Goal: Check status: Check status

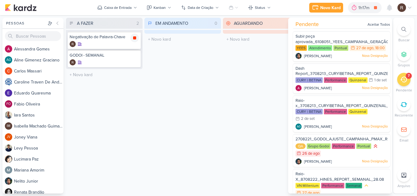
scroll to position [96, 0]
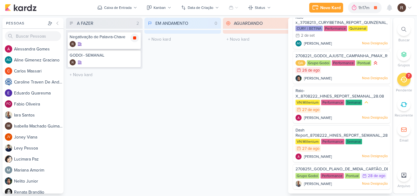
click at [135, 39] on icon at bounding box center [134, 37] width 3 height 3
click at [156, 68] on div "EM ANDAMENTO 0 Mover Para Esquerda Mover Para Direita [GEOGRAPHIC_DATA] O títul…" at bounding box center [182, 105] width 77 height 175
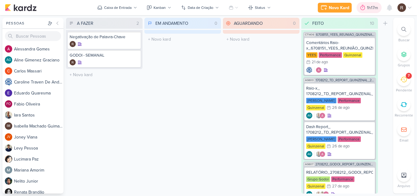
click at [362, 6] on icon at bounding box center [362, 8] width 6 height 6
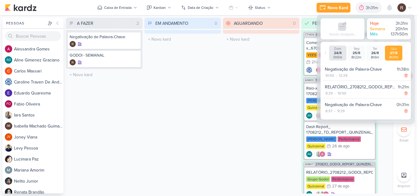
click at [257, 94] on div "AGUARDANDO 0 Mover Para Esquerda Mover Para Direita [GEOGRAPHIC_DATA] O título …" at bounding box center [261, 105] width 77 height 175
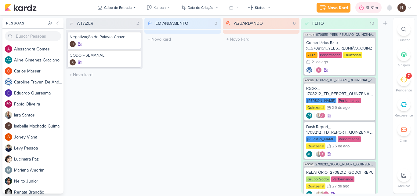
click at [362, 7] on icon at bounding box center [361, 8] width 6 height 6
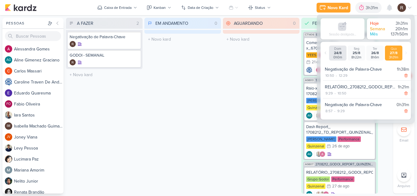
click at [193, 88] on div "EM ANDAMENTO 0 Mover Para Esquerda Mover Para Direita [GEOGRAPHIC_DATA] O títul…" at bounding box center [182, 105] width 77 height 175
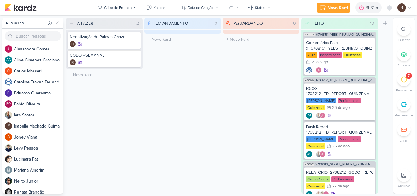
click at [406, 80] on icon at bounding box center [403, 80] width 7 height 6
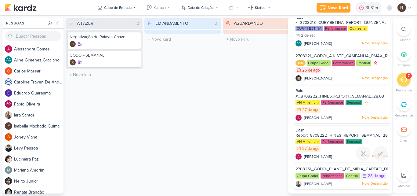
click at [329, 127] on div "Dash Report_8708222_HINES_REPORT_SEMANAL_28.08" at bounding box center [341, 132] width 92 height 11
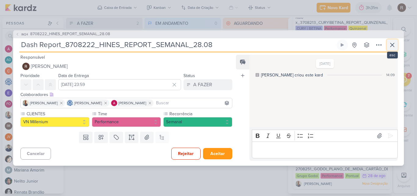
click at [391, 45] on icon at bounding box center [391, 44] width 7 height 7
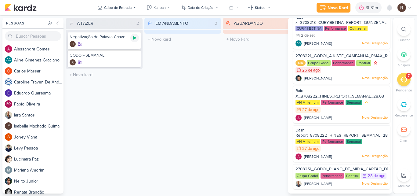
click at [136, 39] on icon at bounding box center [134, 37] width 5 height 5
click at [363, 8] on icon at bounding box center [361, 7] width 5 height 5
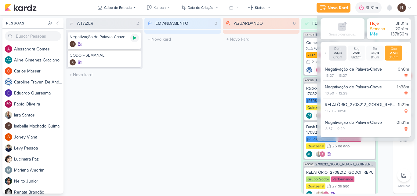
click at [134, 40] on icon at bounding box center [134, 37] width 5 height 5
click at [171, 52] on div "EM ANDAMENTO 0 Mover Para Esquerda Mover Para Direita [GEOGRAPHIC_DATA] O títul…" at bounding box center [182, 105] width 77 height 175
